Goal: Transaction & Acquisition: Obtain resource

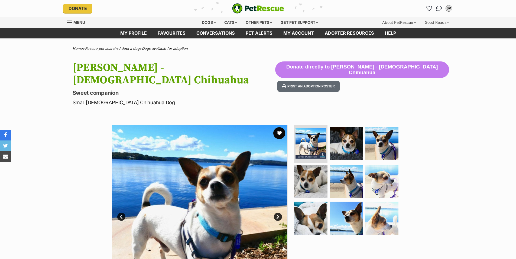
click at [280, 127] on button "favourite" at bounding box center [279, 133] width 12 height 12
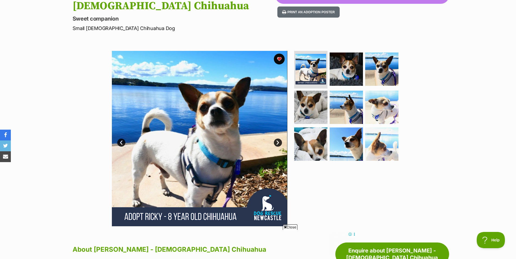
scroll to position [81, 0]
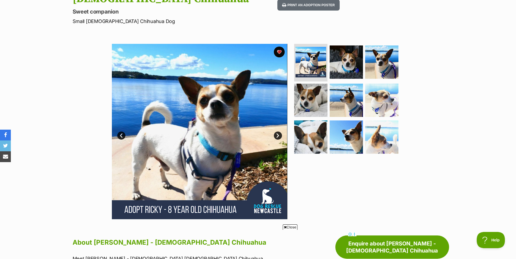
click at [276, 132] on link "Next" at bounding box center [278, 136] width 8 height 8
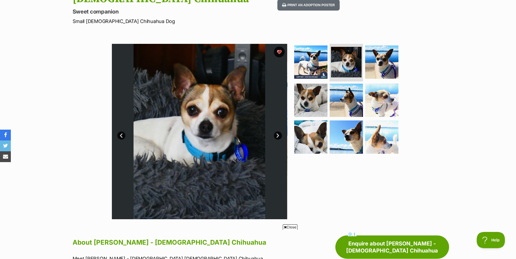
click at [276, 132] on link "Next" at bounding box center [278, 136] width 8 height 8
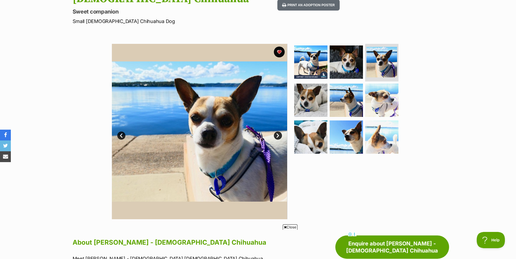
click at [276, 132] on link "Next" at bounding box center [278, 136] width 8 height 8
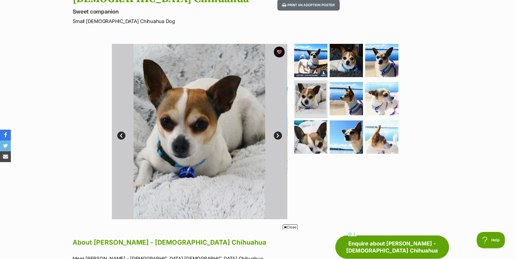
click at [276, 132] on link "Next" at bounding box center [278, 136] width 8 height 8
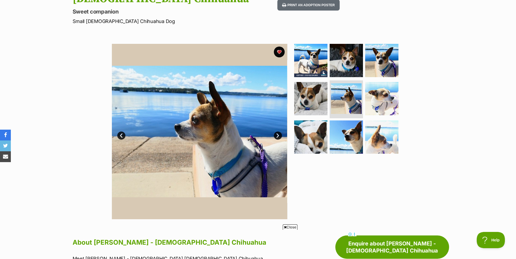
click at [276, 132] on link "Next" at bounding box center [278, 136] width 8 height 8
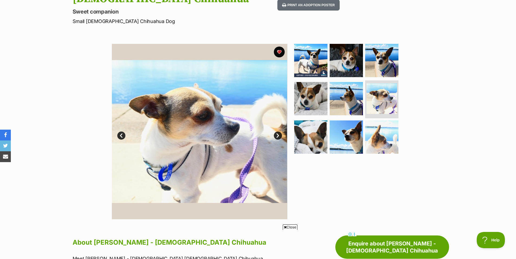
click at [276, 132] on link "Next" at bounding box center [278, 136] width 8 height 8
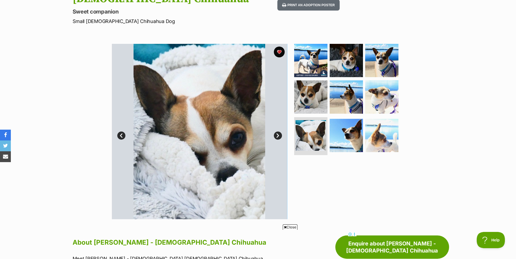
click at [276, 132] on link "Next" at bounding box center [278, 136] width 8 height 8
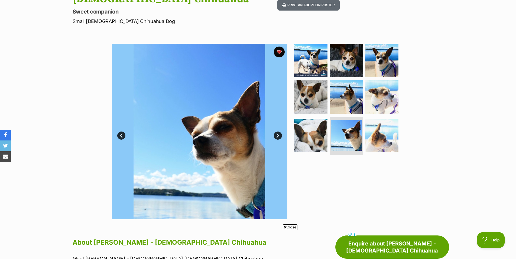
click at [276, 132] on link "Next" at bounding box center [278, 136] width 8 height 8
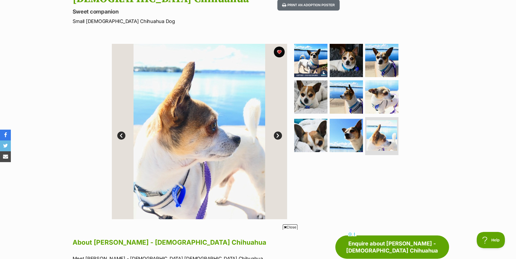
click at [276, 132] on link "Next" at bounding box center [278, 136] width 8 height 8
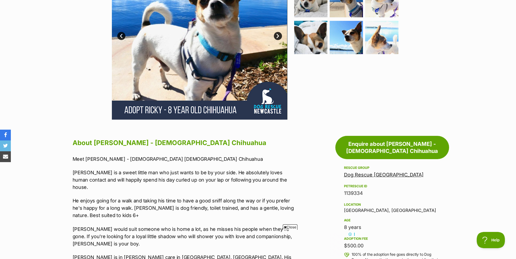
scroll to position [190, 0]
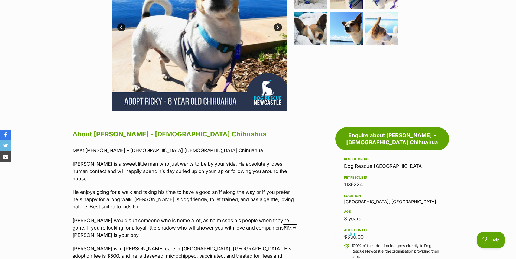
click at [292, 227] on span "Close" at bounding box center [290, 227] width 15 height 5
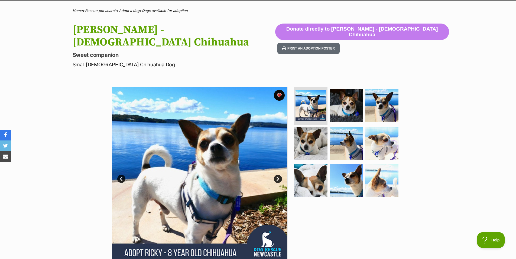
scroll to position [27, 0]
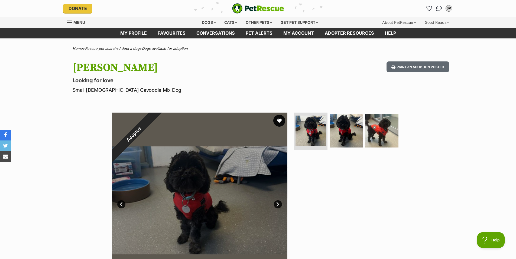
click at [278, 121] on button "favourite" at bounding box center [279, 121] width 12 height 12
click at [279, 204] on link "Next" at bounding box center [278, 205] width 8 height 8
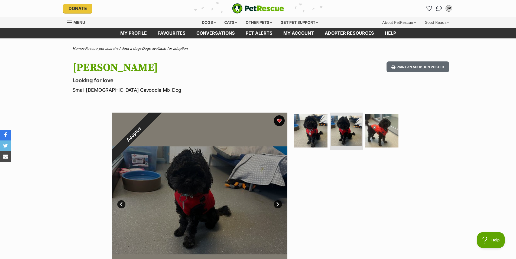
click at [278, 205] on link "Next" at bounding box center [278, 205] width 8 height 8
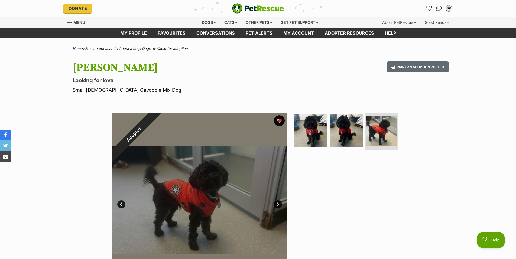
click at [278, 205] on link "Next" at bounding box center [278, 205] width 8 height 8
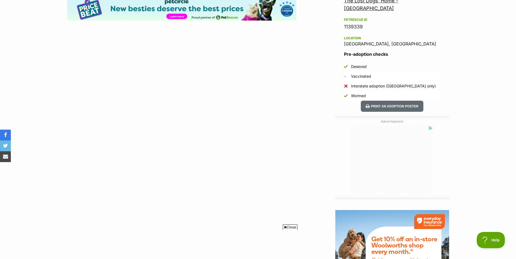
scroll to position [352, 0]
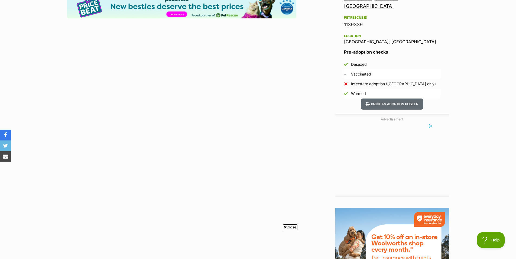
click at [291, 226] on span "Close" at bounding box center [290, 227] width 15 height 5
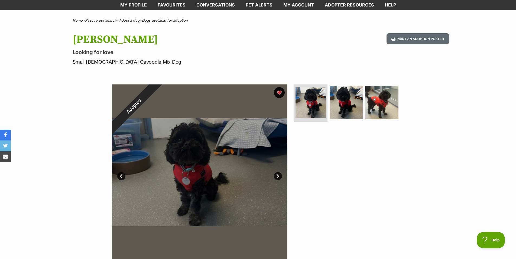
scroll to position [27, 0]
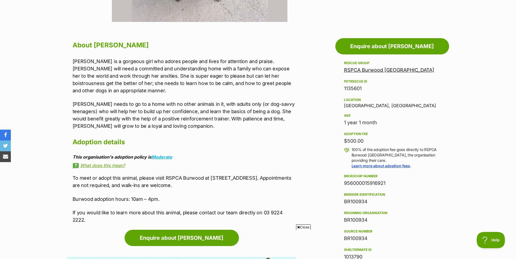
scroll to position [271, 0]
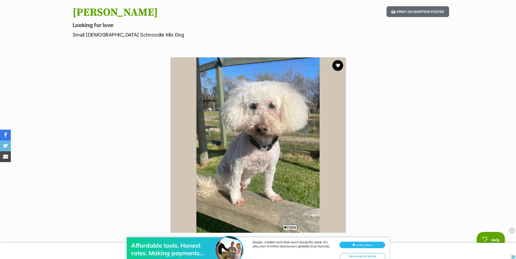
scroll to position [81, 0]
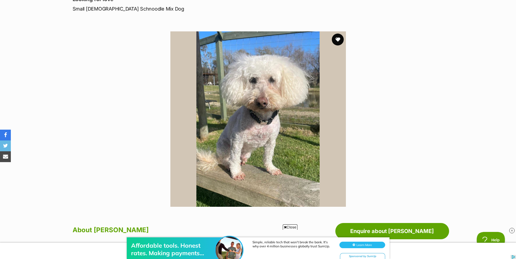
click at [336, 38] on button "favourite" at bounding box center [338, 40] width 12 height 12
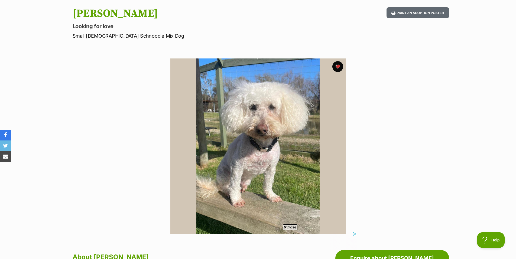
scroll to position [0, 0]
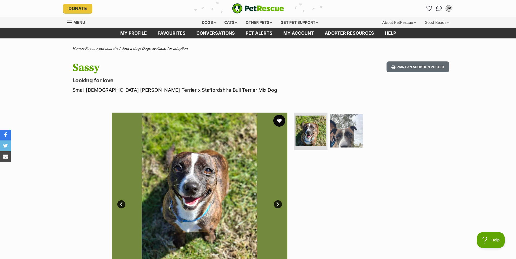
click at [282, 121] on button "favourite" at bounding box center [279, 121] width 12 height 12
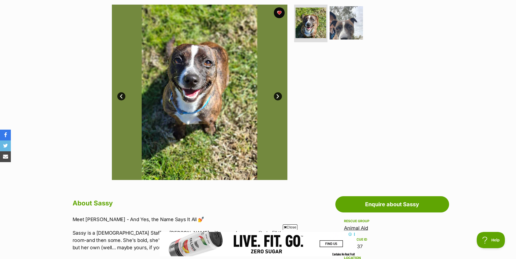
scroll to position [108, 0]
click at [278, 96] on link "Next" at bounding box center [278, 96] width 8 height 8
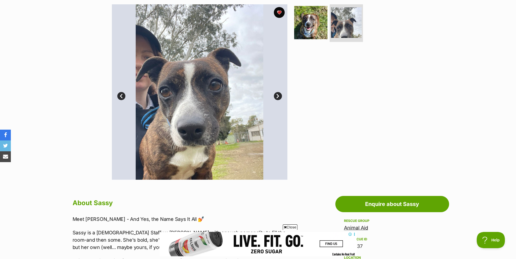
click at [277, 95] on link "Next" at bounding box center [278, 96] width 8 height 8
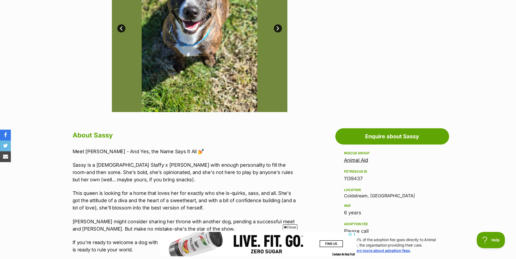
scroll to position [190, 0]
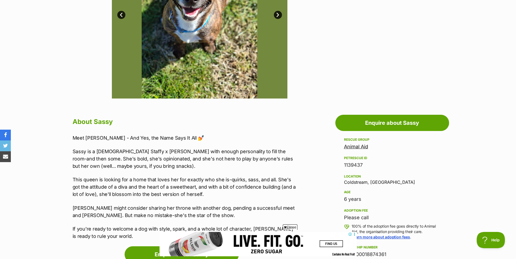
click at [292, 227] on span "Close" at bounding box center [290, 227] width 15 height 5
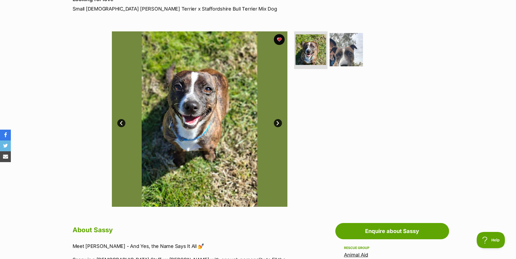
scroll to position [0, 0]
